Goal: Task Accomplishment & Management: Manage account settings

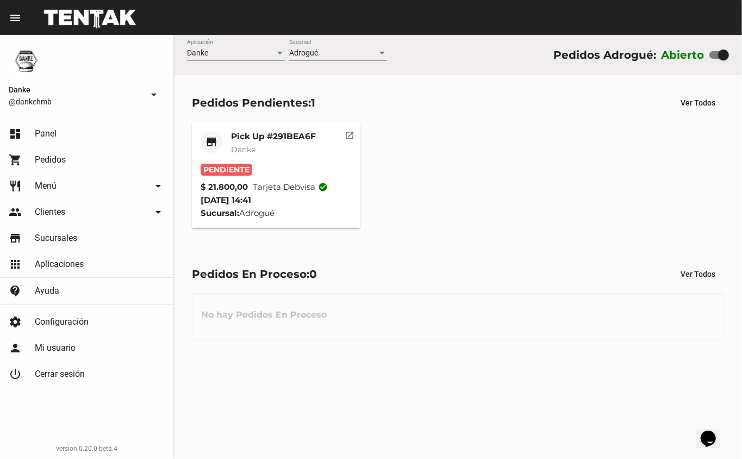
click at [248, 164] on span "Pendiente" at bounding box center [227, 170] width 52 height 12
click at [251, 135] on mat-card-title "Pick Up #291BEA6F" at bounding box center [273, 136] width 85 height 11
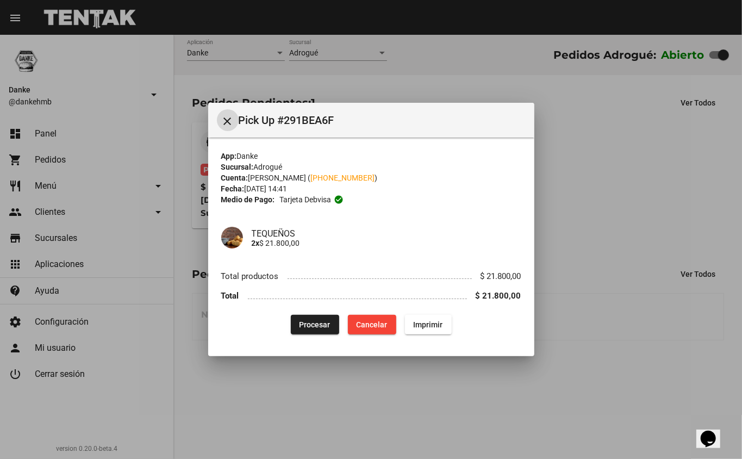
click at [323, 326] on span "Procesar" at bounding box center [314, 324] width 31 height 9
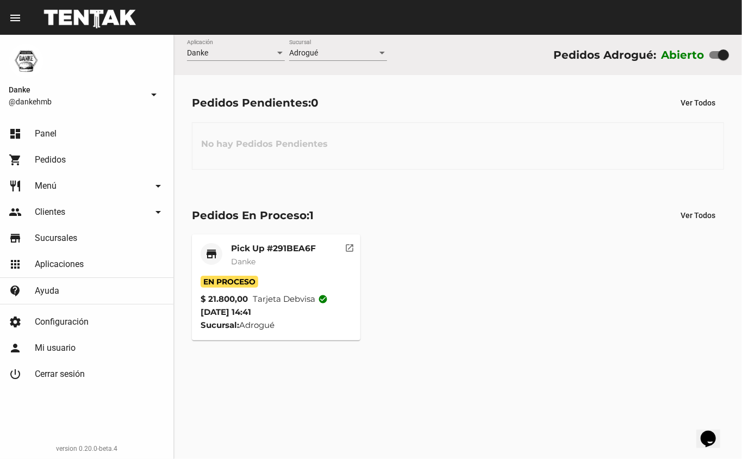
click at [279, 272] on div "Pick Up #291BEA6F Danke" at bounding box center [273, 259] width 85 height 33
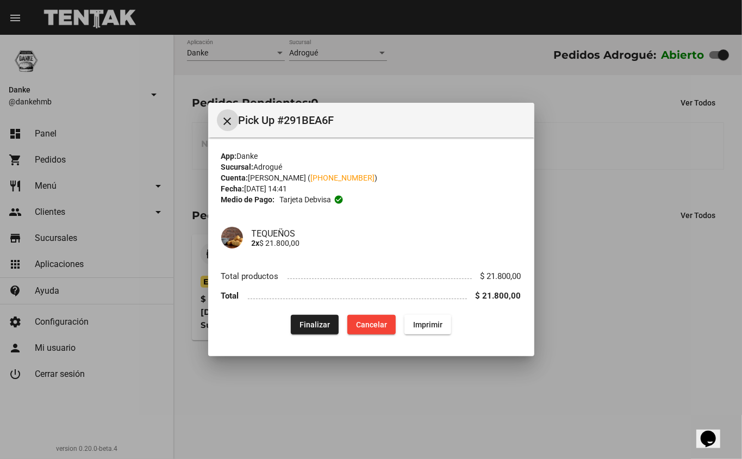
click at [226, 122] on mat-icon "close" at bounding box center [227, 121] width 13 height 13
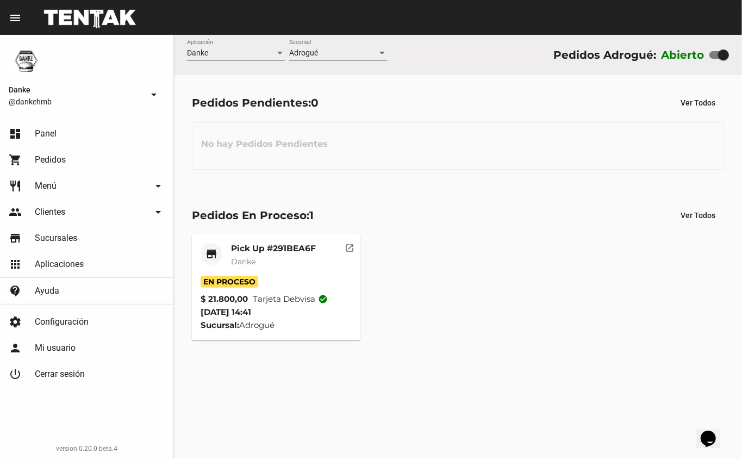
click at [253, 272] on div "Pick Up #291BEA6F Danke" at bounding box center [273, 259] width 85 height 33
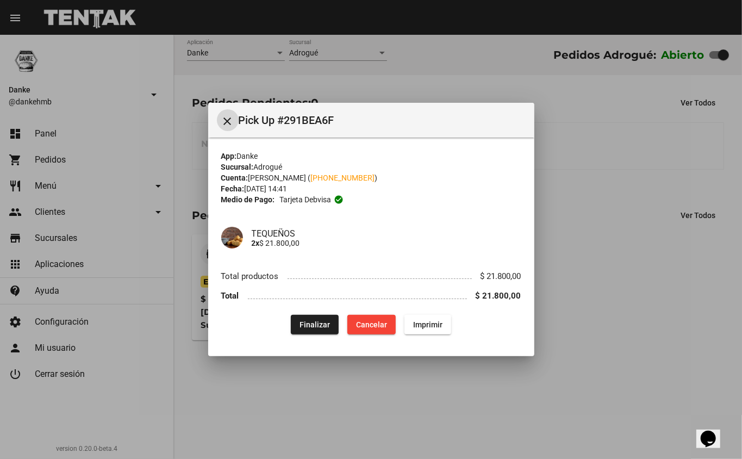
click at [300, 327] on button "Finalizar" at bounding box center [315, 325] width 48 height 20
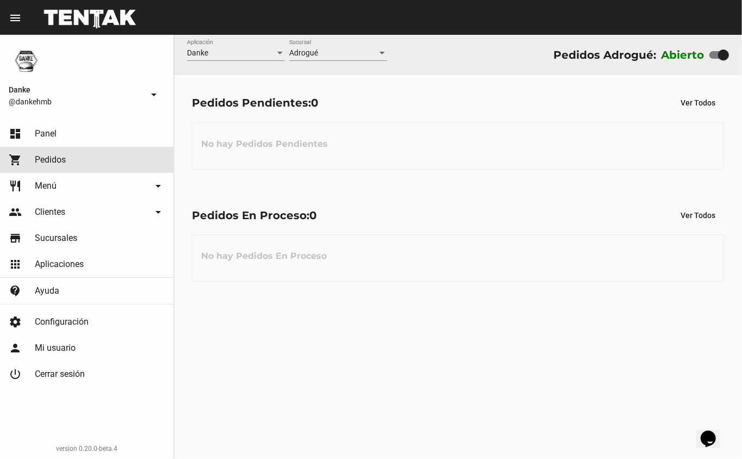
click at [45, 155] on span "Pedidos" at bounding box center [50, 159] width 31 height 11
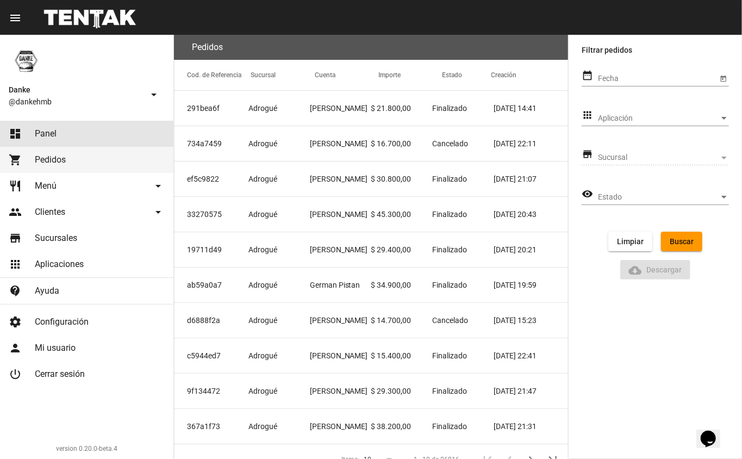
click at [47, 133] on span "Panel" at bounding box center [46, 133] width 22 height 11
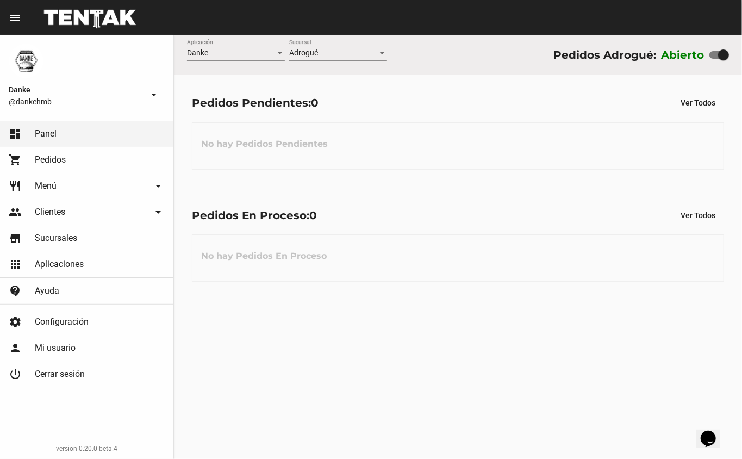
click at [53, 148] on link "shopping_cart Pedidos" at bounding box center [86, 160] width 173 height 26
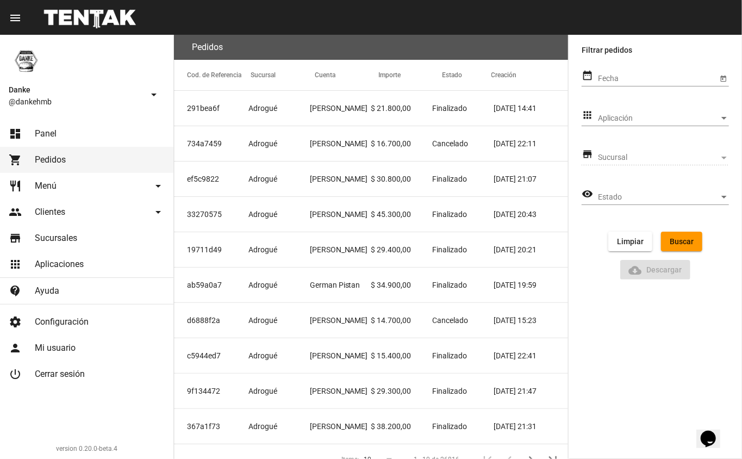
click at [63, 134] on link "dashboard Panel" at bounding box center [86, 134] width 173 height 26
